Goal: Task Accomplishment & Management: Manage account settings

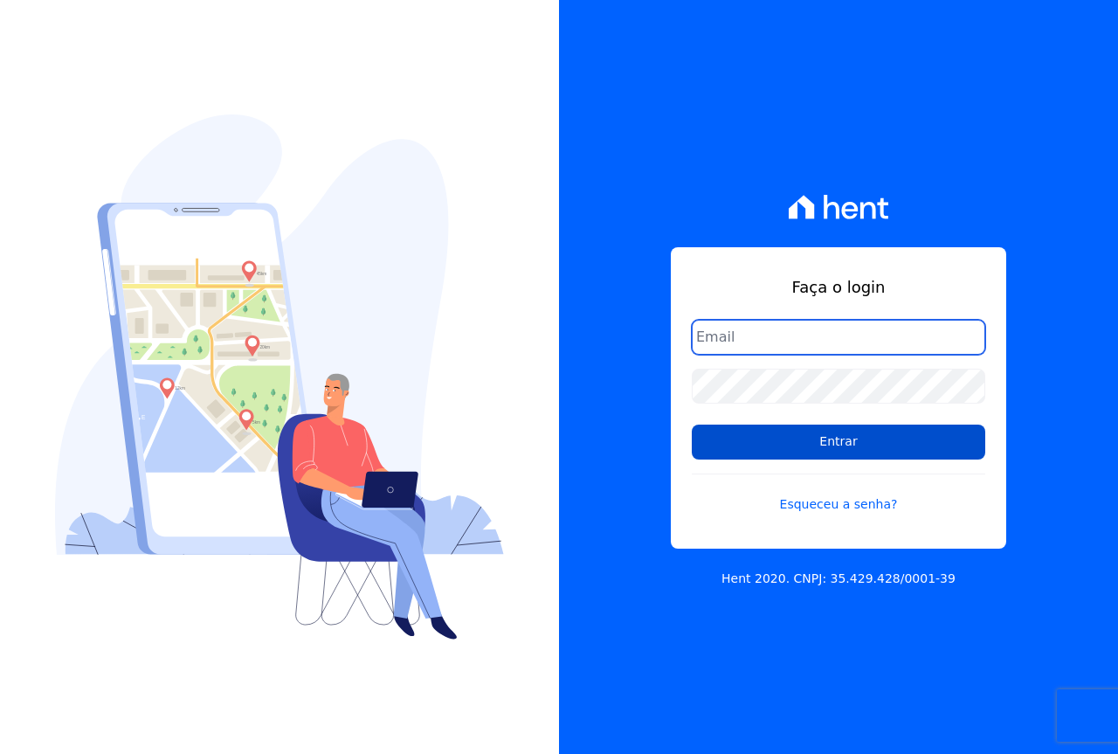
type input "[EMAIL_ADDRESS][DOMAIN_NAME]"
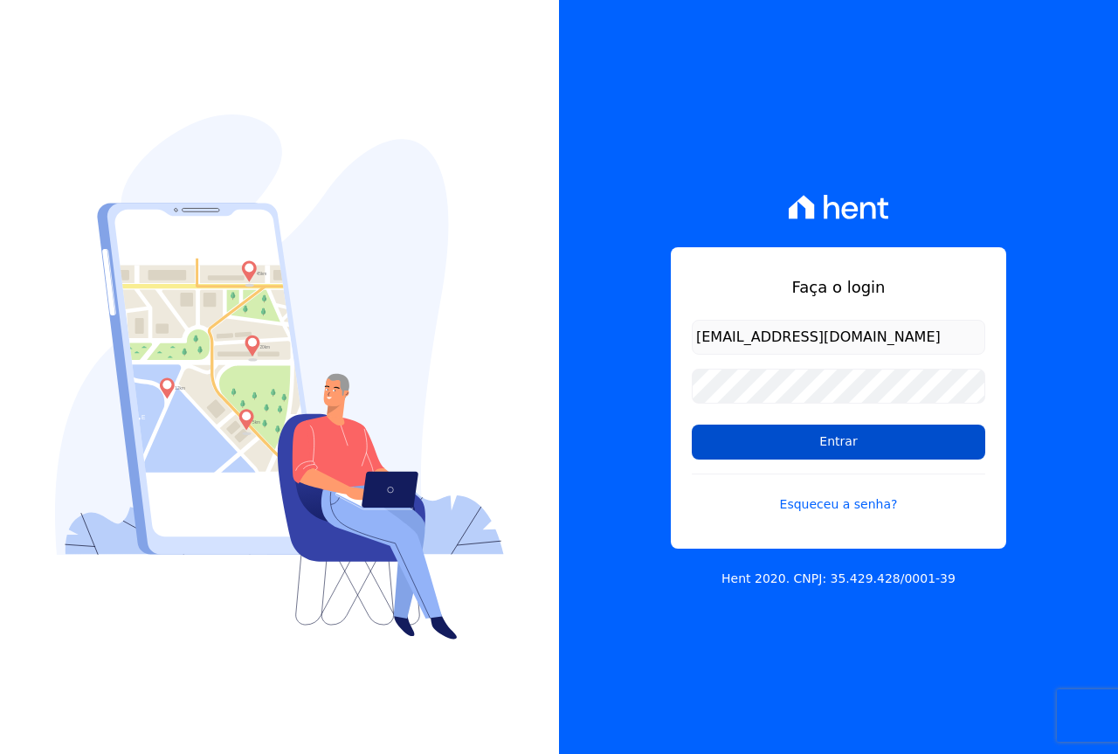
click at [847, 446] on input "Entrar" at bounding box center [838, 441] width 293 height 35
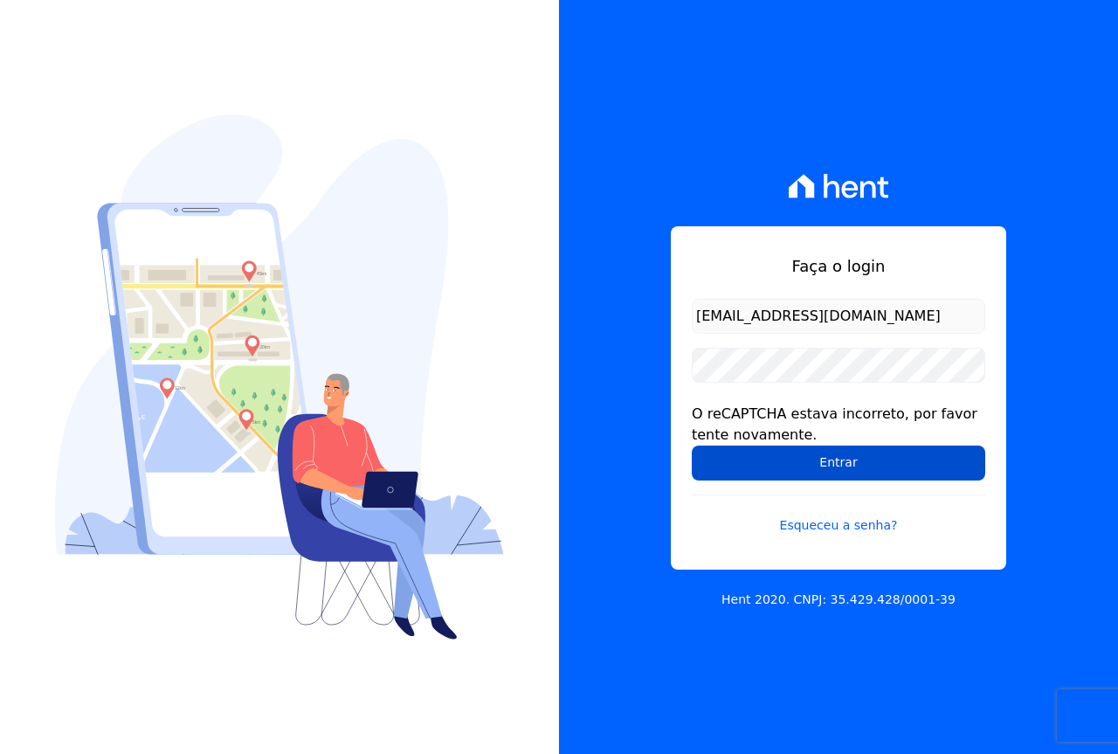
click at [836, 463] on input "Entrar" at bounding box center [838, 462] width 293 height 35
